Goal: Task Accomplishment & Management: Manage account settings

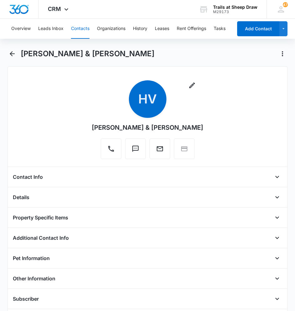
click at [81, 24] on button "Contacts" at bounding box center [80, 29] width 18 height 20
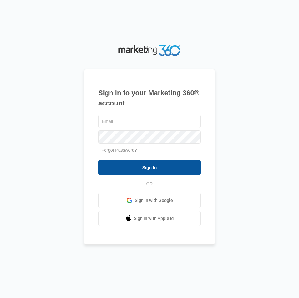
type input "[EMAIL_ADDRESS][DOMAIN_NAME]"
click at [141, 164] on input "Sign In" at bounding box center [149, 167] width 103 height 15
